Goal: Communication & Community: Answer question/provide support

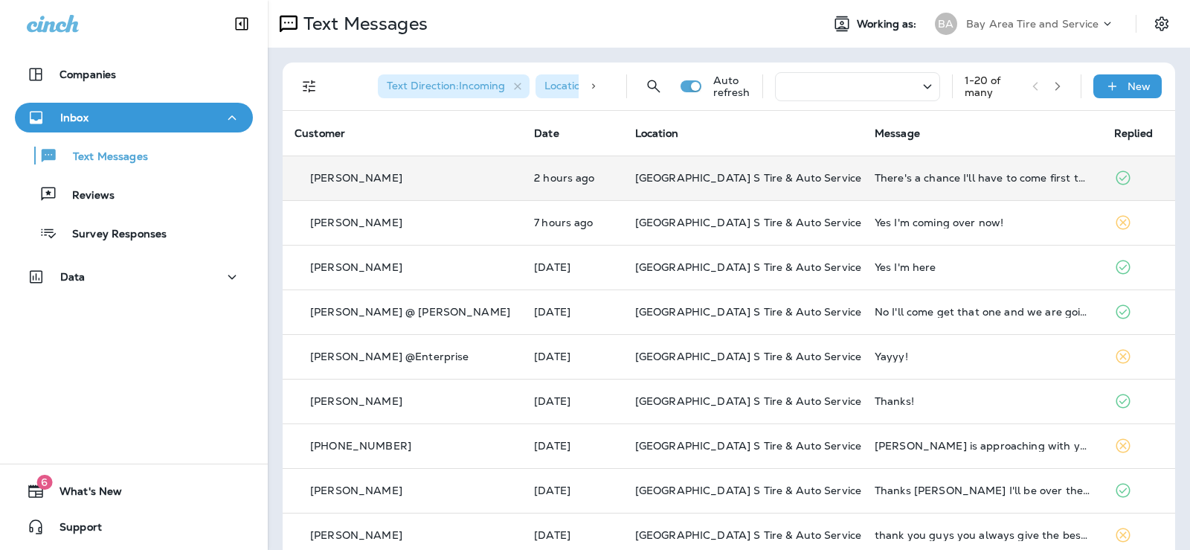
click at [729, 168] on td "[GEOGRAPHIC_DATA] S Tire & Auto Service" at bounding box center [743, 177] width 240 height 45
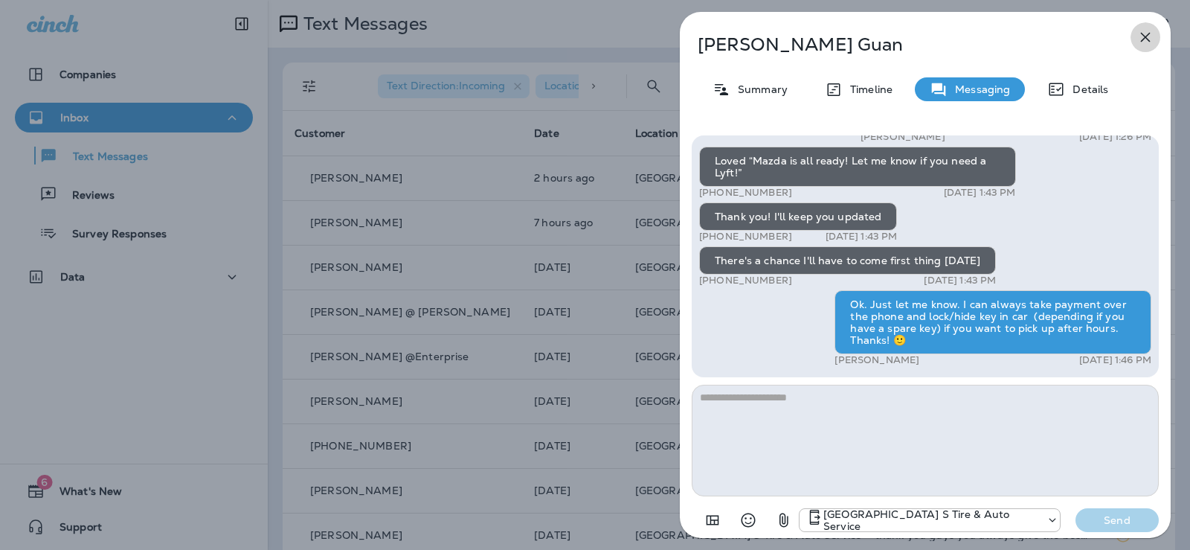
click at [1147, 38] on icon "button" at bounding box center [1146, 38] width 10 height 10
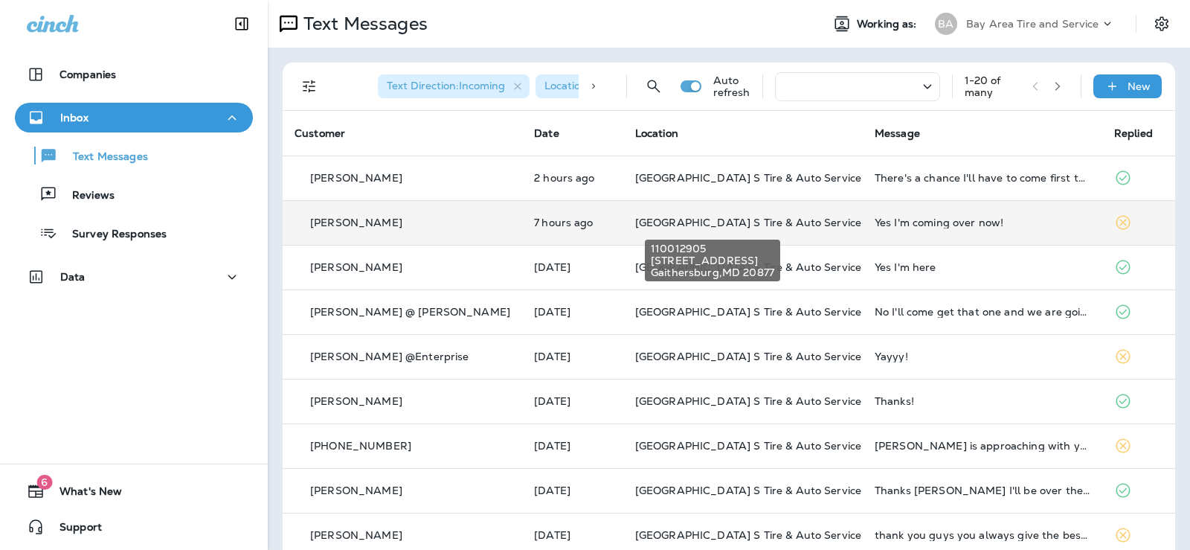
click at [646, 228] on span "[GEOGRAPHIC_DATA] S Tire & Auto Service" at bounding box center [748, 222] width 226 height 13
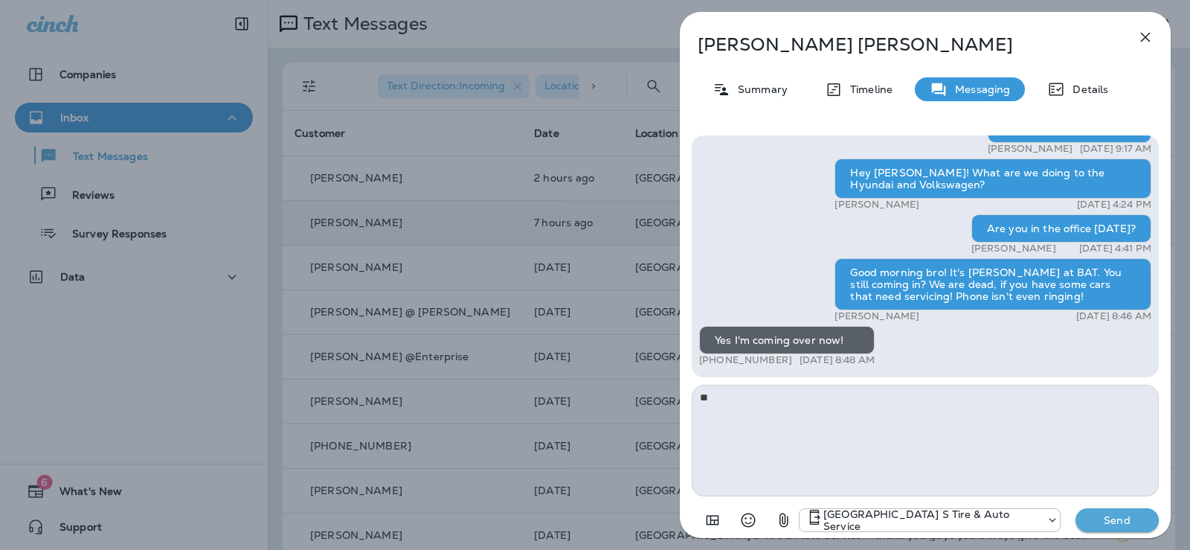
type textarea "*"
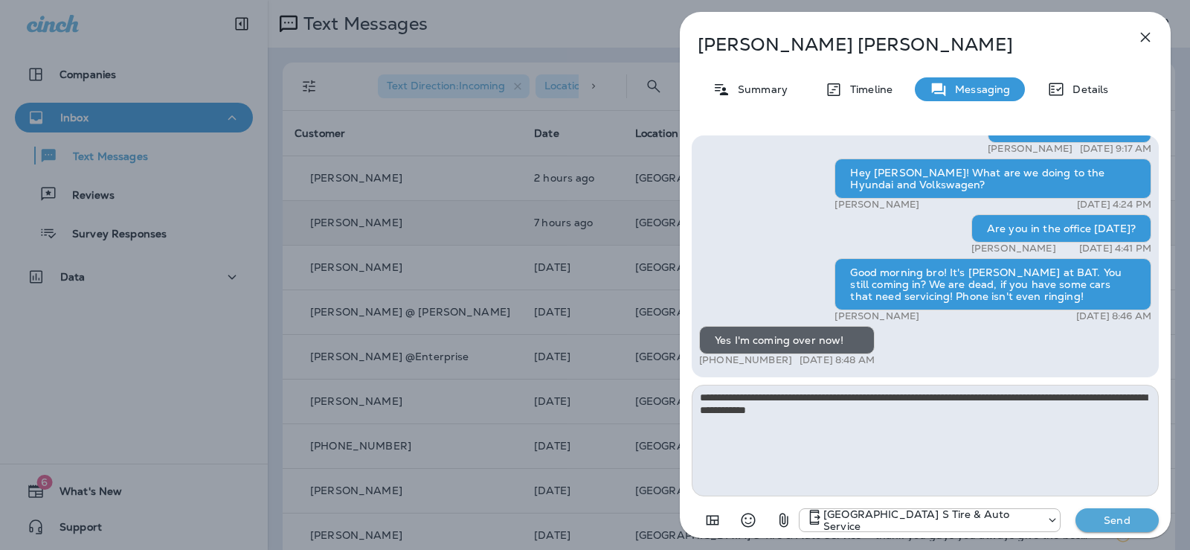
type textarea "**********"
click at [1134, 513] on p "Send" at bounding box center [1117, 519] width 62 height 13
